Goal: Task Accomplishment & Management: Manage account settings

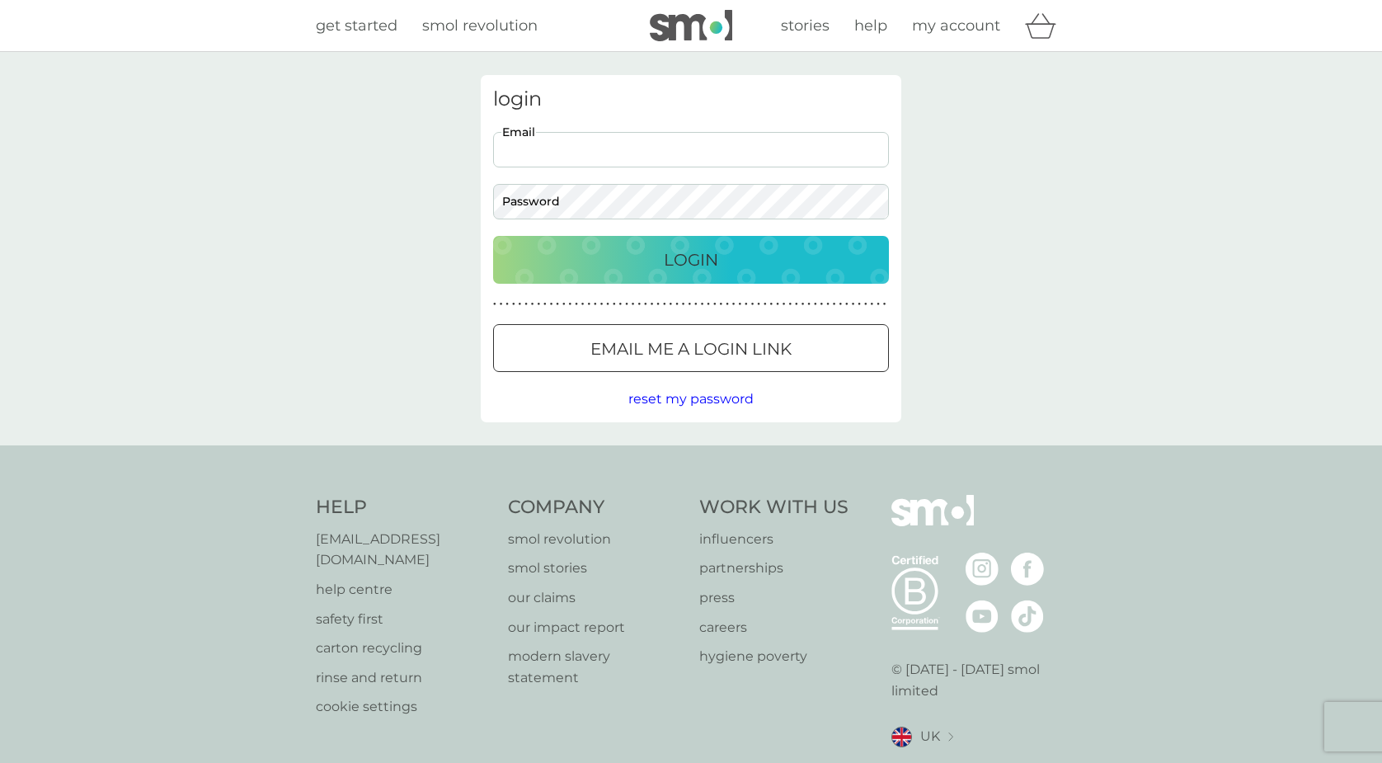
click at [575, 148] on input "Email" at bounding box center [691, 149] width 396 height 35
type input "[EMAIL_ADDRESS][DOMAIN_NAME]"
click at [689, 252] on p "Login" at bounding box center [691, 259] width 54 height 26
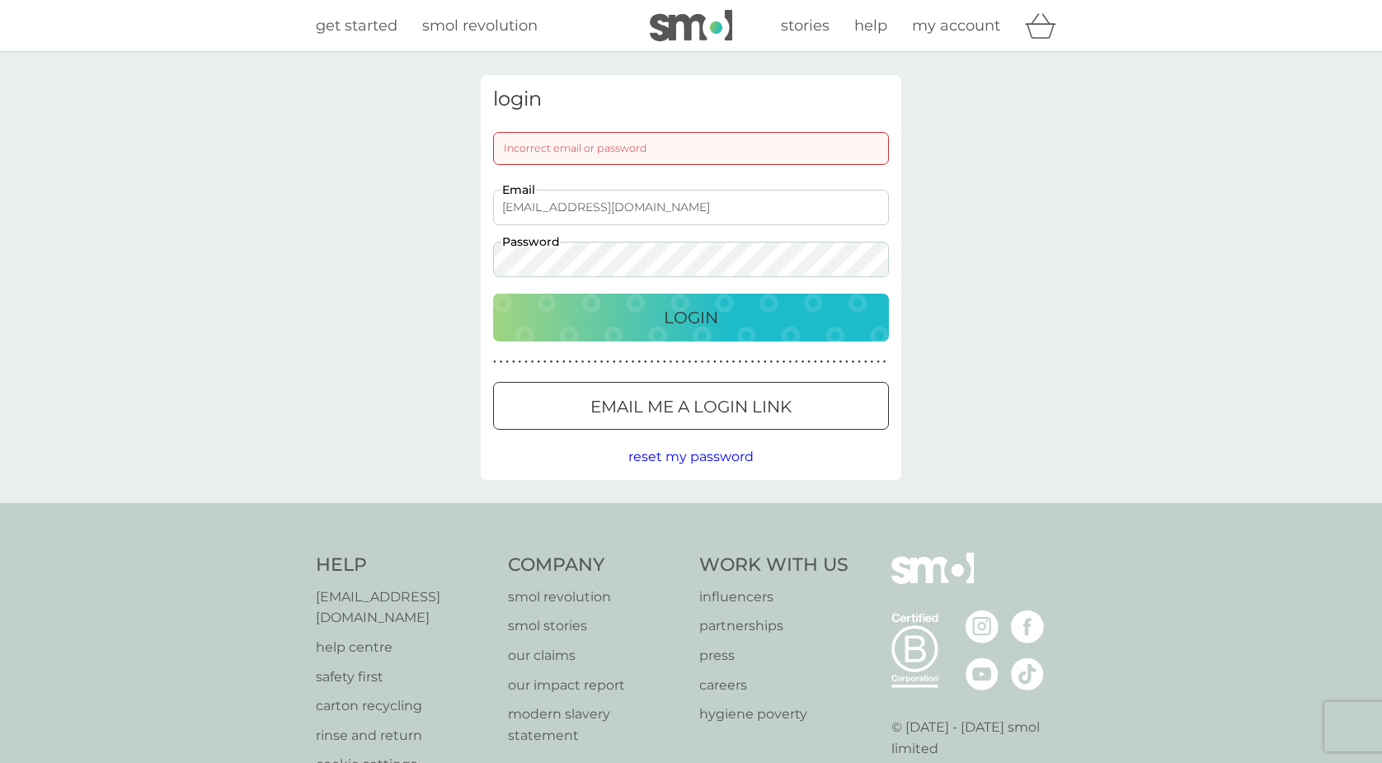
drag, startPoint x: 709, startPoint y: 204, endPoint x: 468, endPoint y: 216, distance: 241.0
click at [468, 216] on div "login Incorrect email or password [EMAIL_ADDRESS][DOMAIN_NAME] Email Password L…" at bounding box center [690, 277] width 445 height 405
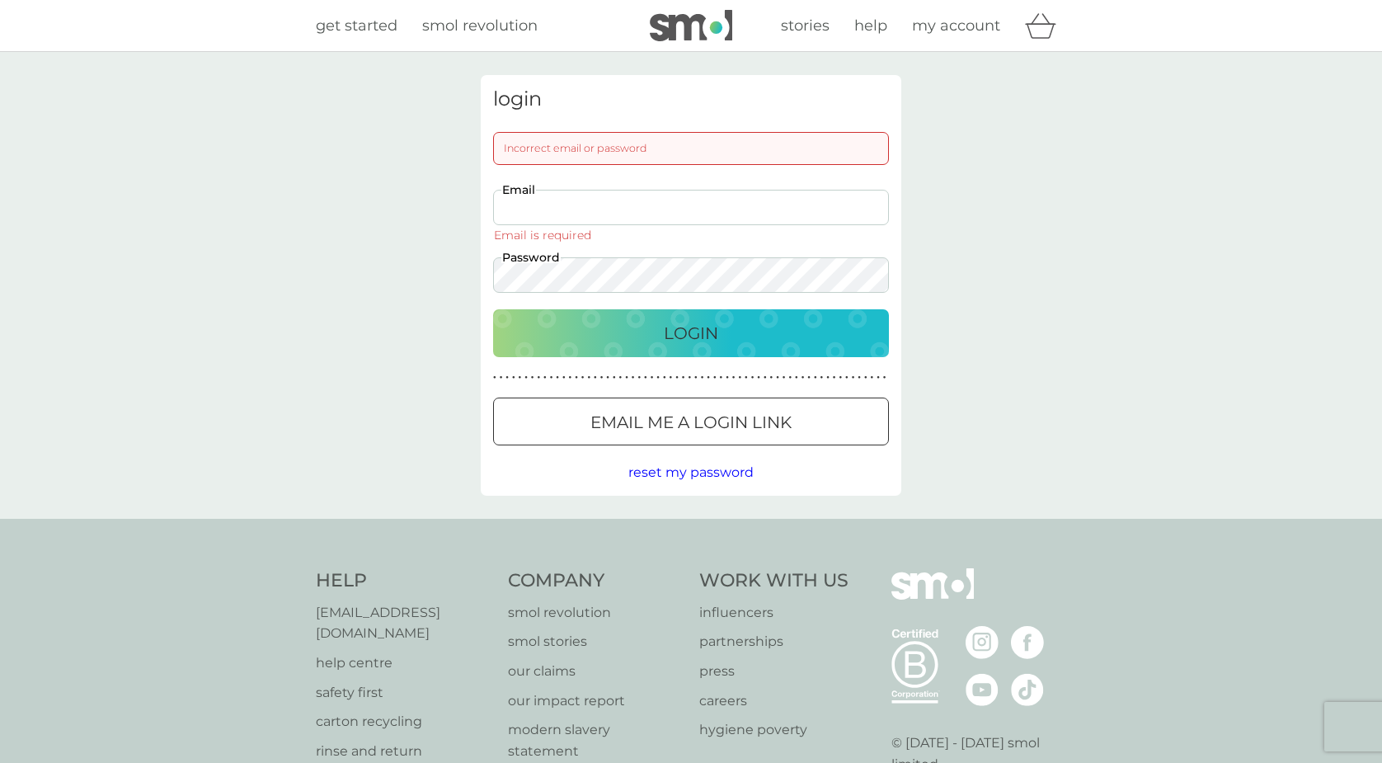
click at [577, 209] on input "Email" at bounding box center [691, 207] width 396 height 35
type input "[EMAIL_ADDRESS][DOMAIN_NAME]"
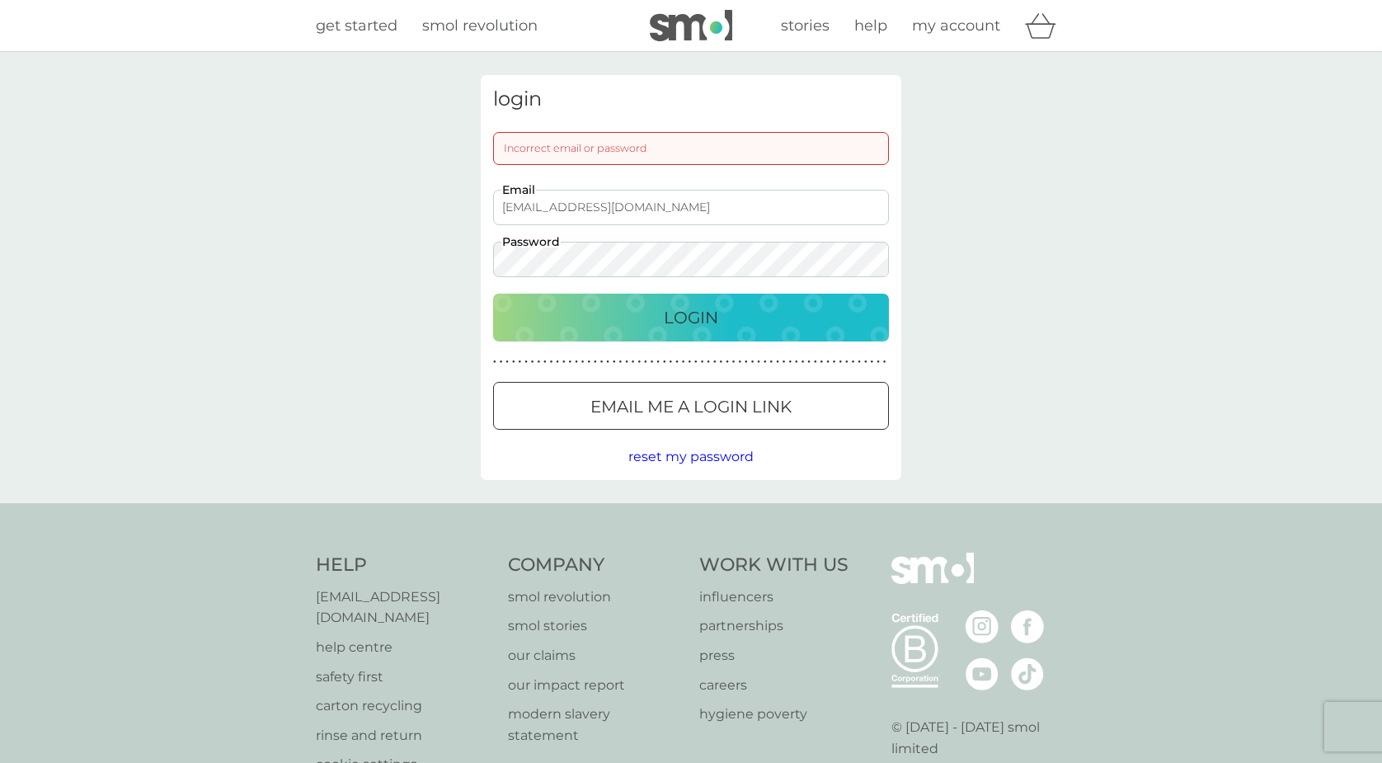
click at [669, 317] on p "Login" at bounding box center [691, 317] width 54 height 26
click at [490, 259] on div "[EMAIL_ADDRESS][DOMAIN_NAME] Email Password" at bounding box center [691, 233] width 408 height 87
click at [703, 316] on p "Login" at bounding box center [691, 317] width 54 height 26
